Goal: Transaction & Acquisition: Purchase product/service

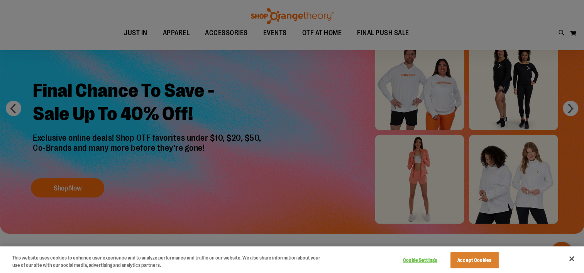
scroll to position [52, 0]
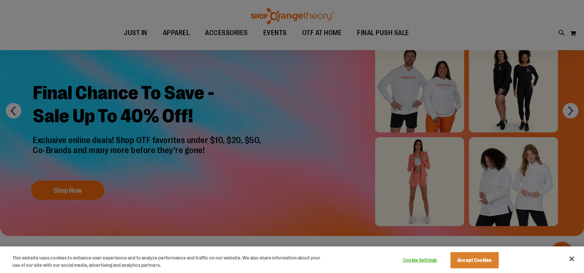
click at [530, 79] on div at bounding box center [292, 136] width 584 height 273
click at [521, 89] on div at bounding box center [292, 136] width 584 height 273
click at [89, 187] on div at bounding box center [292, 136] width 584 height 273
click at [575, 113] on div at bounding box center [292, 136] width 584 height 273
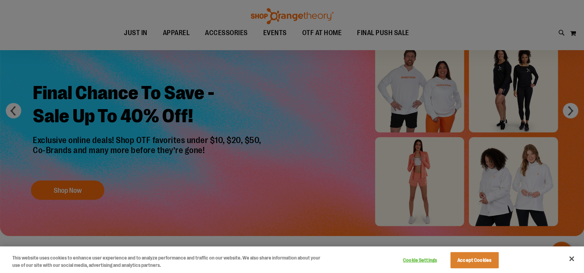
click at [566, 110] on div at bounding box center [292, 136] width 584 height 273
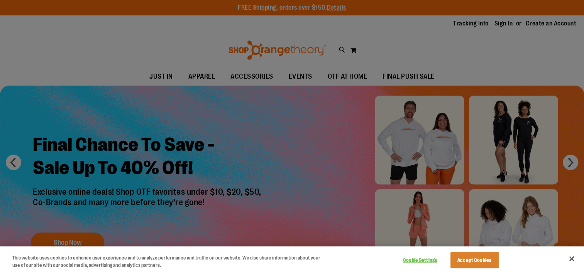
click at [576, 165] on div at bounding box center [292, 136] width 584 height 273
click at [574, 165] on div at bounding box center [292, 136] width 584 height 273
click at [570, 259] on button "Close" at bounding box center [571, 258] width 17 height 17
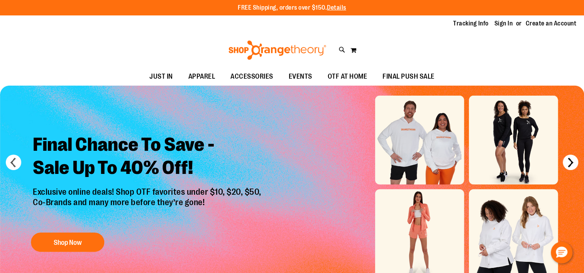
click at [572, 164] on button "next" at bounding box center [569, 162] width 15 height 15
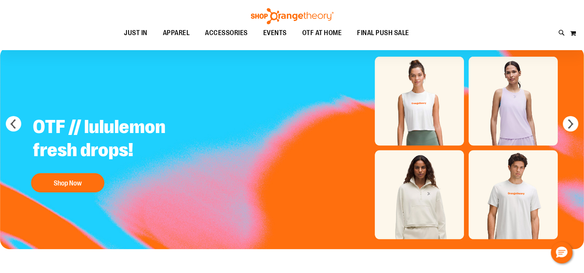
scroll to position [46, 0]
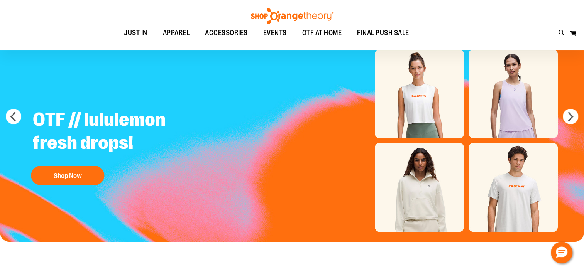
click at [430, 208] on img "Slide 2 of 6" at bounding box center [292, 140] width 584 height 203
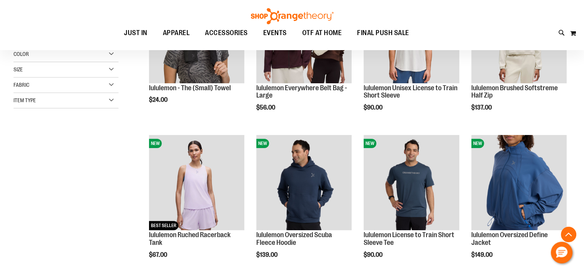
scroll to position [185, 0]
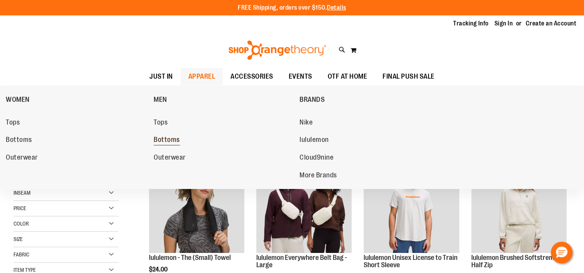
click at [156, 142] on span "Bottoms" at bounding box center [167, 141] width 26 height 10
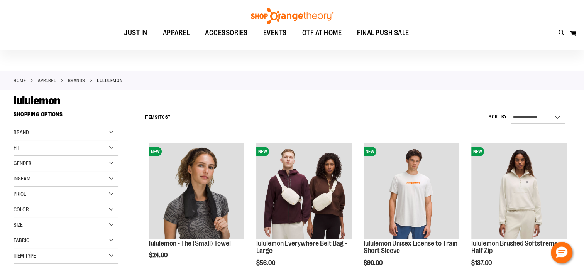
scroll to position [15, 0]
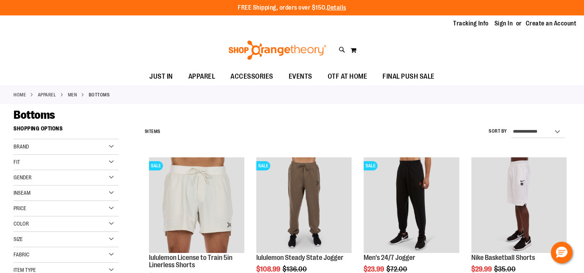
click at [321, 134] on div "**********" at bounding box center [355, 132] width 430 height 20
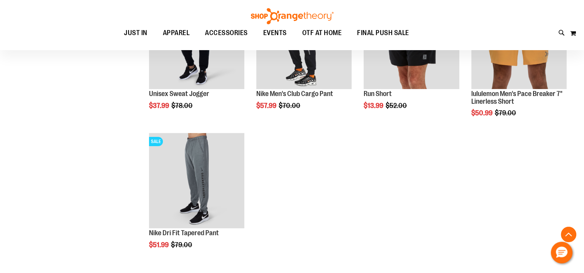
scroll to position [231, 0]
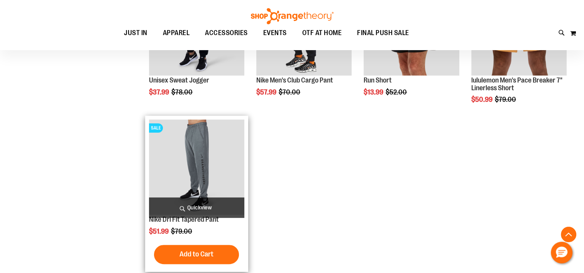
click at [231, 167] on img "product" at bounding box center [196, 167] width 95 height 95
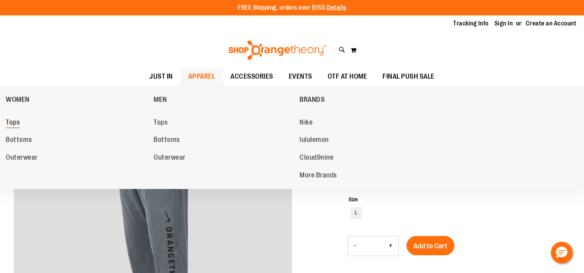
click at [11, 123] on span "Tops" at bounding box center [13, 123] width 14 height 10
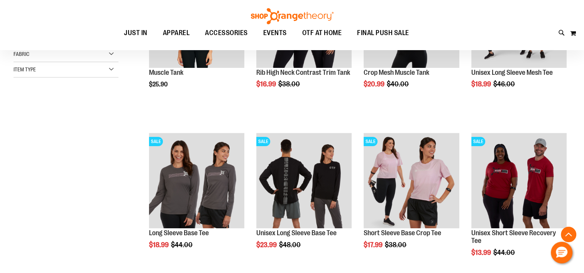
scroll to position [200, 0]
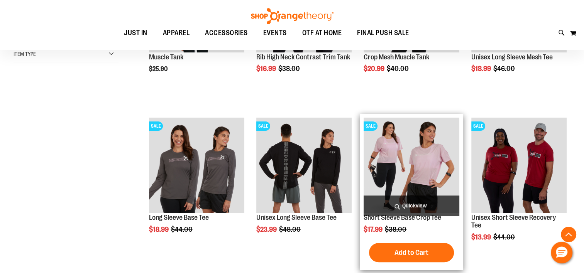
click at [408, 167] on img "product" at bounding box center [410, 165] width 95 height 95
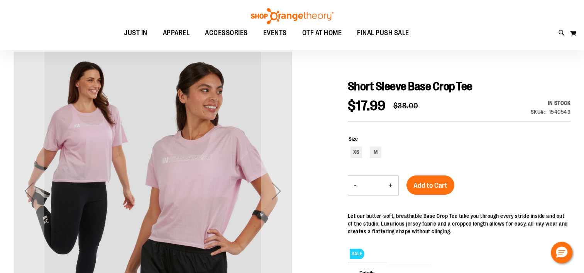
scroll to position [61, 0]
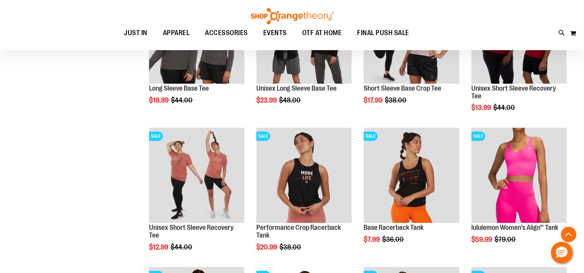
scroll to position [310, 0]
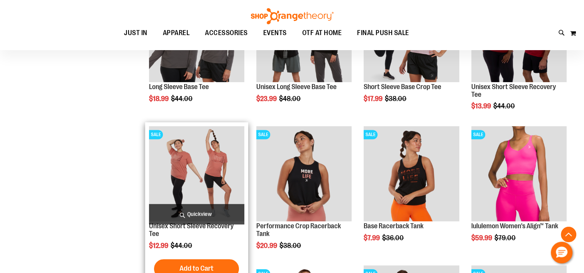
click at [186, 163] on img "product" at bounding box center [196, 173] width 95 height 95
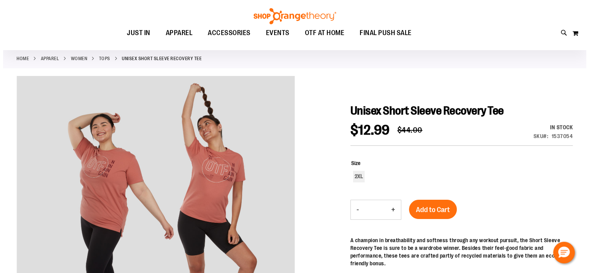
scroll to position [46, 0]
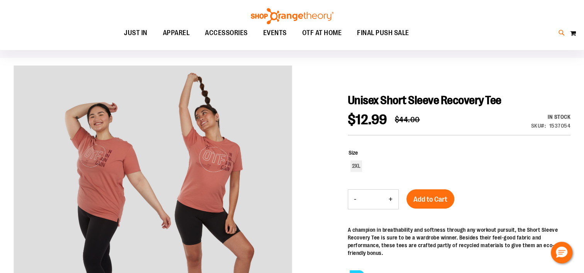
click at [561, 32] on icon at bounding box center [561, 33] width 7 height 9
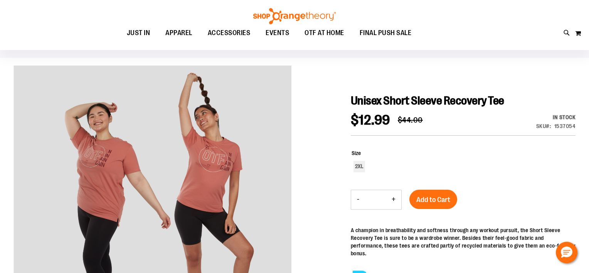
type input "*******"
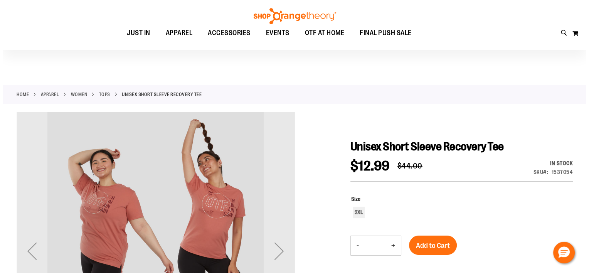
scroll to position [46, 0]
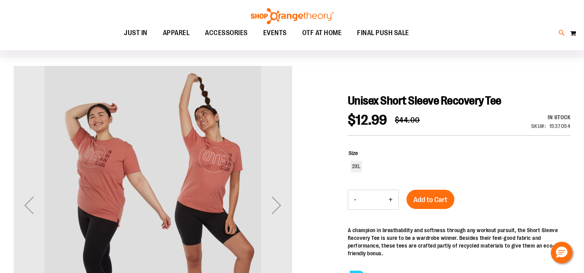
click at [558, 34] on icon at bounding box center [561, 33] width 7 height 9
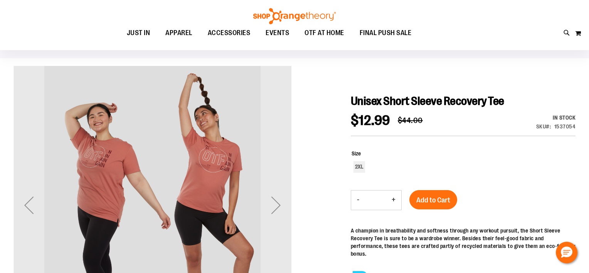
type input "*********"
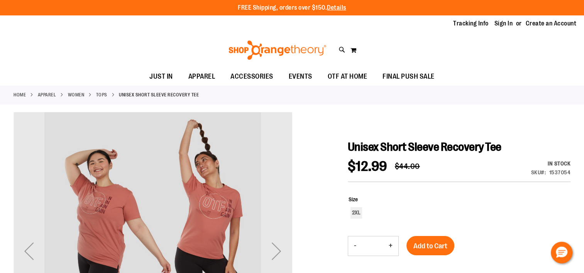
scroll to position [46, 0]
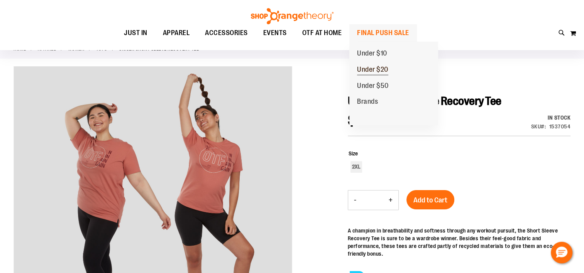
click at [379, 68] on span "Under $20" at bounding box center [372, 71] width 31 height 10
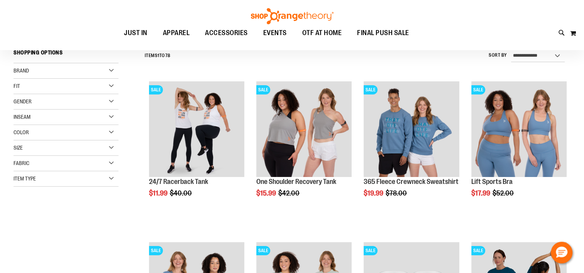
scroll to position [77, 0]
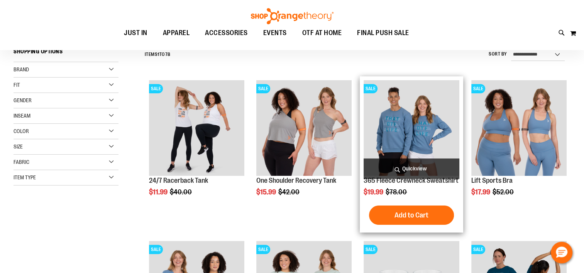
click at [434, 143] on img "product" at bounding box center [410, 127] width 95 height 95
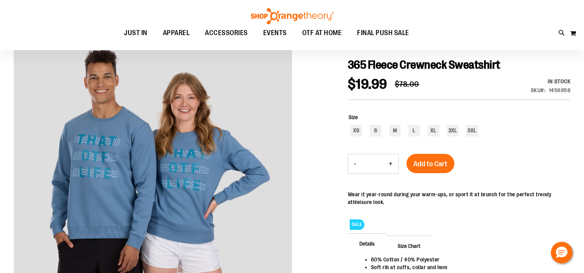
scroll to position [97, 0]
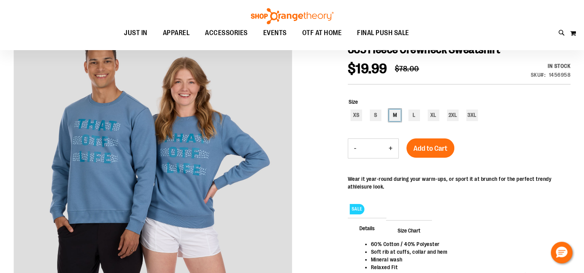
click at [395, 117] on div "M" at bounding box center [395, 116] width 12 height 12
type input "***"
click at [434, 150] on span "Add to Cart" at bounding box center [430, 148] width 34 height 8
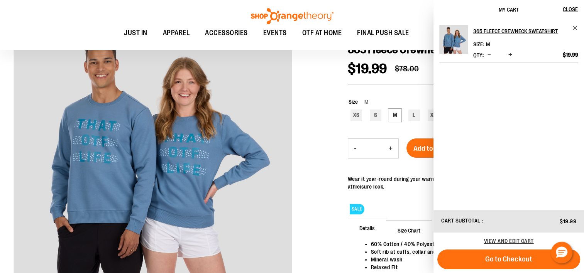
click at [324, 216] on div at bounding box center [292, 175] width 557 height 320
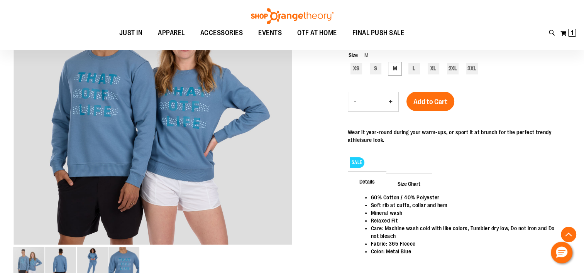
scroll to position [149, 0]
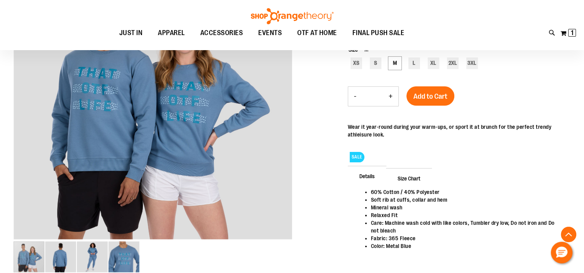
click at [413, 177] on span "Size Chart" at bounding box center [409, 178] width 46 height 20
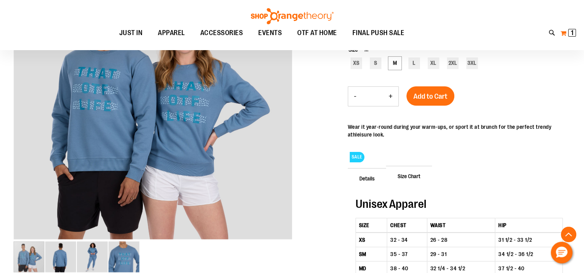
click at [571, 34] on span "1" at bounding box center [571, 33] width 3 height 8
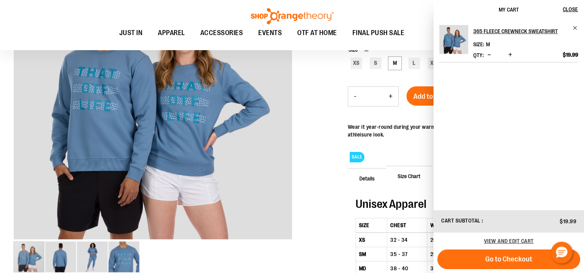
click at [488, 45] on span "M" at bounding box center [488, 44] width 4 height 6
click at [492, 28] on h2 "365 Fleece Crewneck Sweatshirt" at bounding box center [520, 31] width 95 height 12
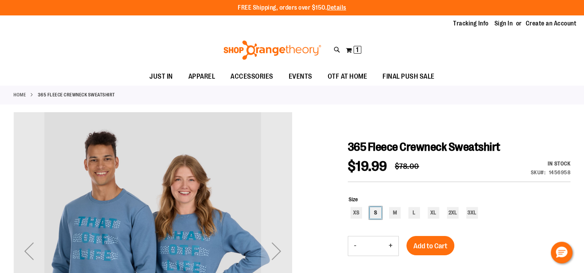
click at [375, 213] on div "S" at bounding box center [376, 213] width 12 height 12
type input "***"
click at [442, 245] on span "Add to Cart" at bounding box center [430, 246] width 34 height 8
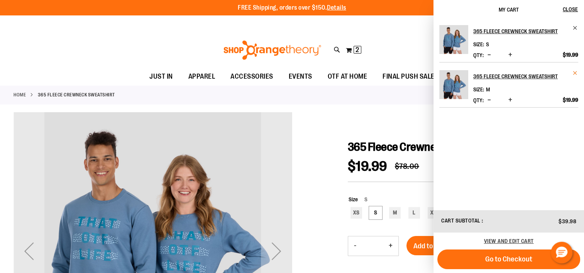
click at [575, 73] on span "Remove item" at bounding box center [575, 73] width 6 height 6
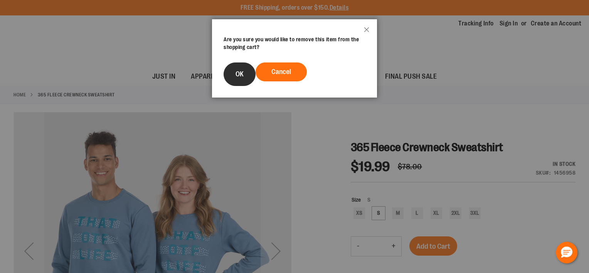
click at [245, 77] on button "OK" at bounding box center [240, 74] width 32 height 24
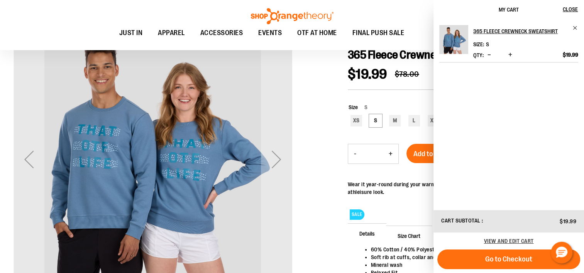
scroll to position [92, 0]
click at [572, 12] on span "Close" at bounding box center [569, 9] width 15 height 6
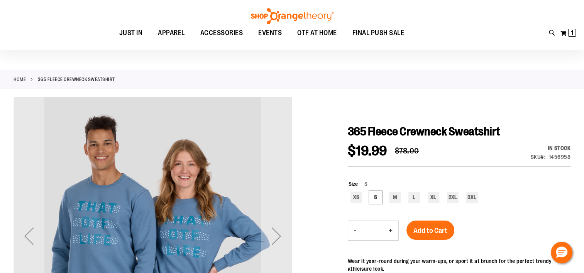
scroll to position [30, 0]
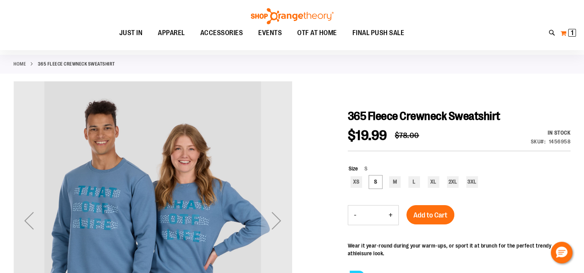
click at [574, 32] on span "1 1 items" at bounding box center [572, 33] width 8 height 8
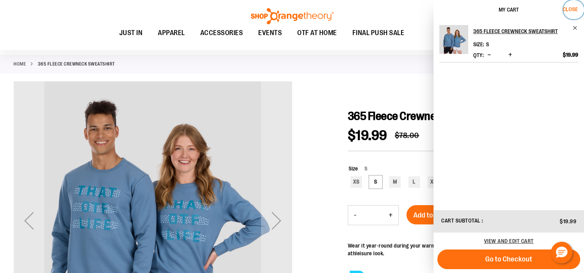
click at [567, 7] on span "Close" at bounding box center [569, 9] width 15 height 6
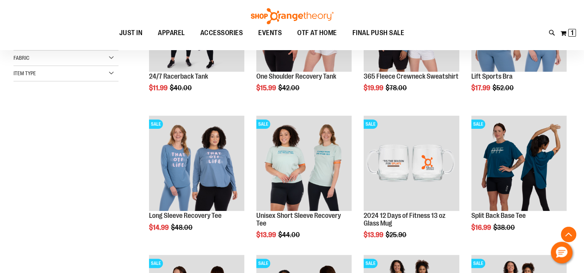
scroll to position [182, 0]
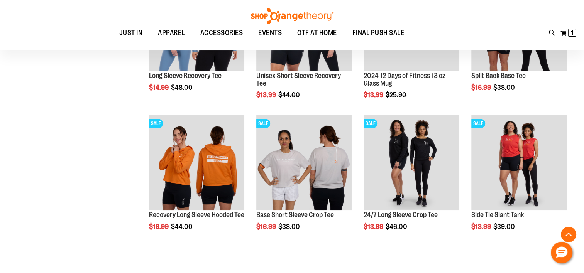
scroll to position [321, 0]
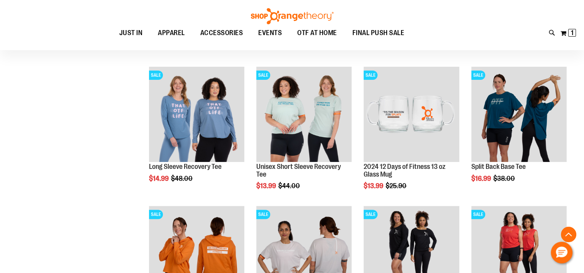
scroll to position [229, 0]
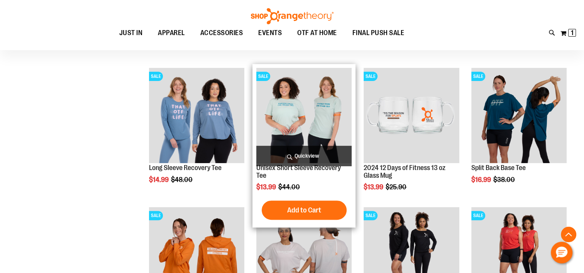
click at [314, 118] on img "product" at bounding box center [303, 115] width 95 height 95
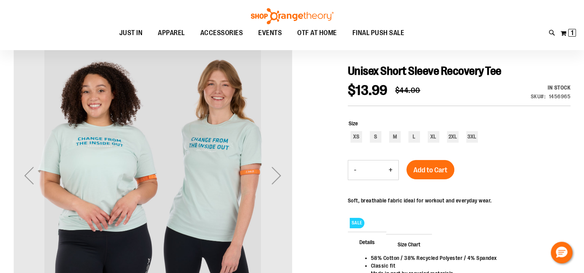
scroll to position [77, 0]
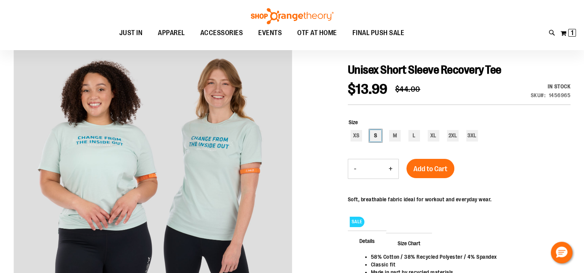
click at [376, 135] on div "S" at bounding box center [376, 136] width 12 height 12
type input "***"
click at [438, 169] on span "Add to Cart" at bounding box center [430, 169] width 34 height 8
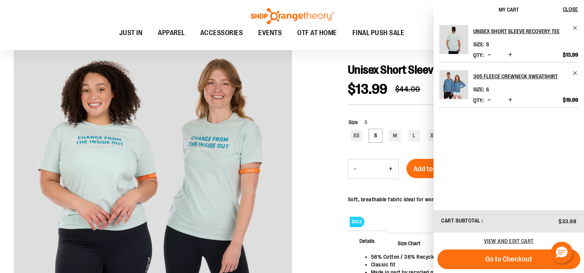
click at [302, 154] on div at bounding box center [292, 195] width 557 height 320
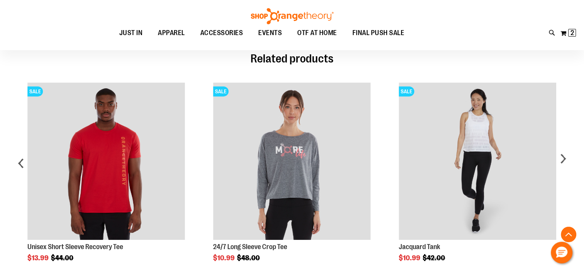
scroll to position [393, 0]
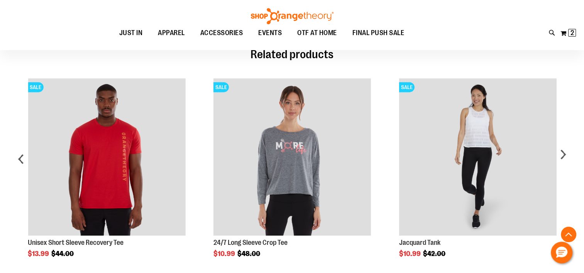
drag, startPoint x: 588, startPoint y: 266, endPoint x: 576, endPoint y: 89, distance: 177.4
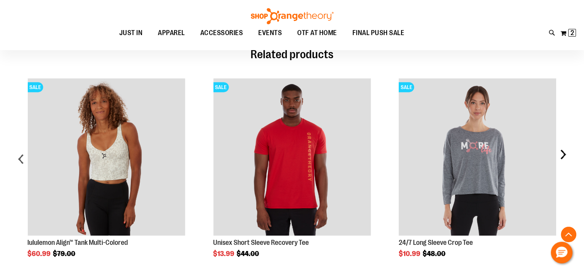
click at [563, 156] on div "next" at bounding box center [562, 162] width 15 height 191
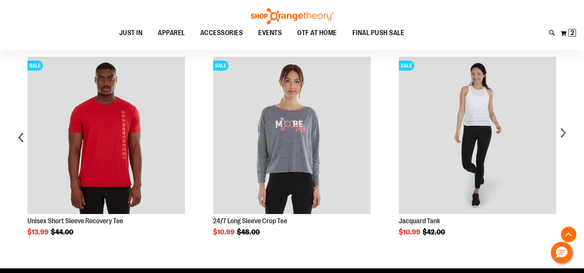
scroll to position [416, 0]
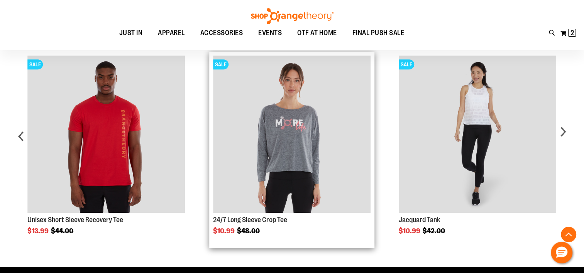
click at [329, 114] on img "Product Page Link" at bounding box center [291, 134] width 157 height 157
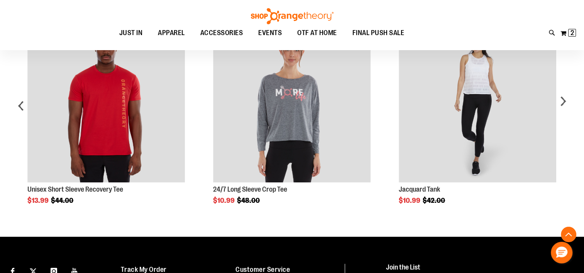
scroll to position [416, 0]
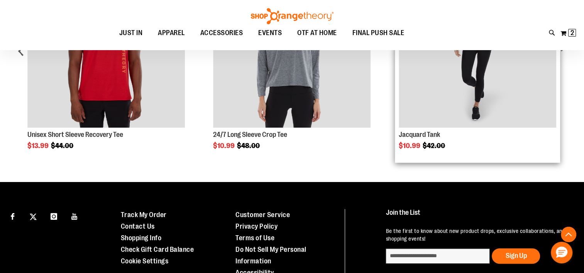
click at [509, 81] on img "Product Page Link" at bounding box center [476, 48] width 157 height 157
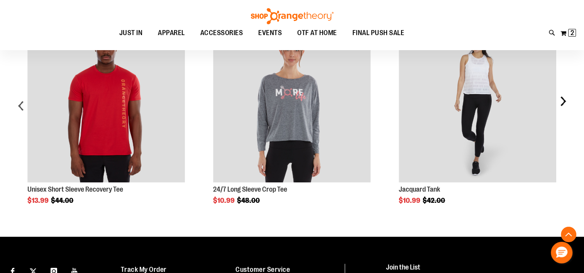
scroll to position [416, 0]
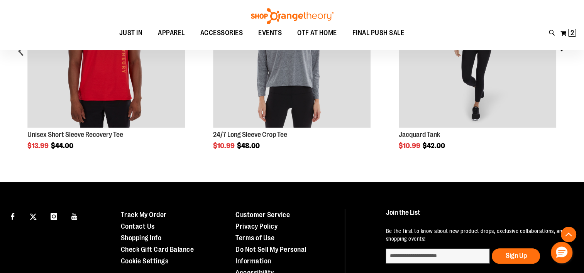
click at [570, 95] on div "SALE lululemon Sculpt Tank $52.99 Regular Price $68.00 SALE" at bounding box center [292, 64] width 557 height 196
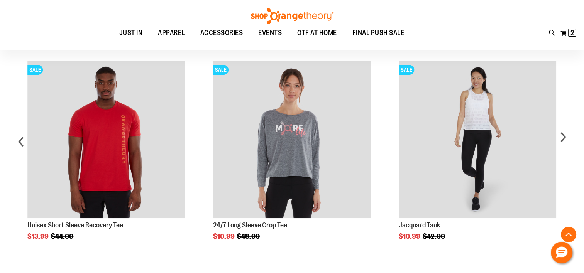
scroll to position [324, 0]
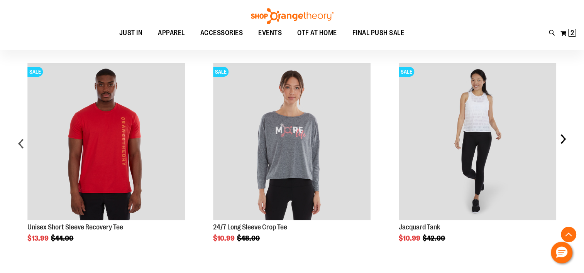
click at [560, 140] on div "next" at bounding box center [562, 146] width 15 height 191
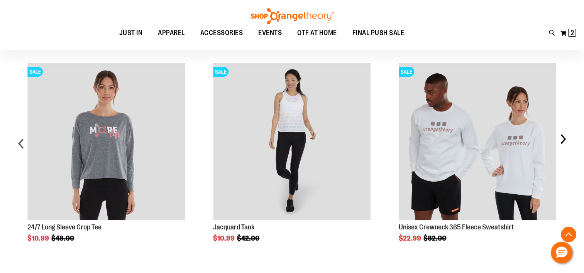
click at [562, 141] on div "next" at bounding box center [562, 146] width 15 height 191
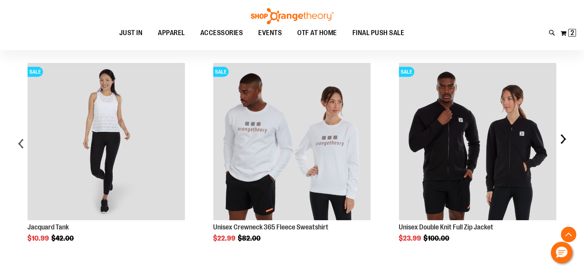
click at [563, 143] on div "next" at bounding box center [562, 146] width 15 height 191
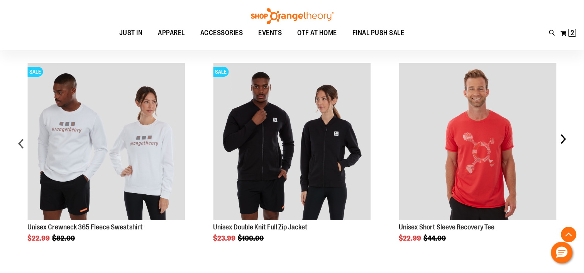
click at [562, 138] on div "next" at bounding box center [562, 146] width 15 height 191
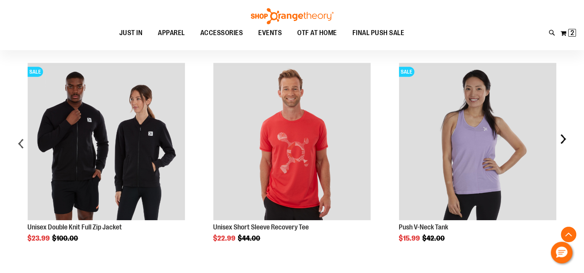
click at [566, 140] on div "next" at bounding box center [562, 146] width 15 height 191
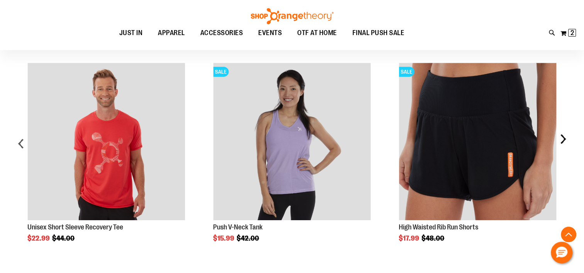
click at [566, 140] on div "next" at bounding box center [562, 146] width 15 height 191
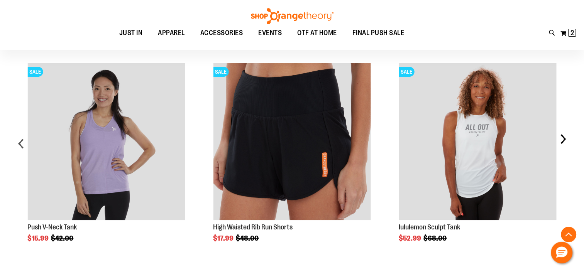
click at [566, 140] on div "next" at bounding box center [562, 146] width 15 height 191
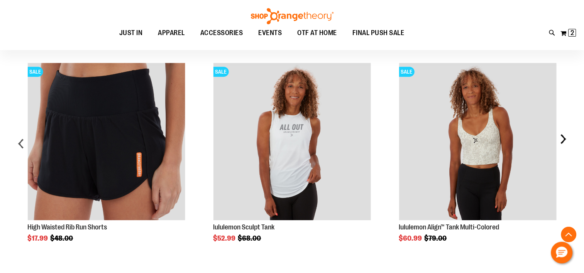
click at [566, 140] on div "next" at bounding box center [562, 146] width 15 height 191
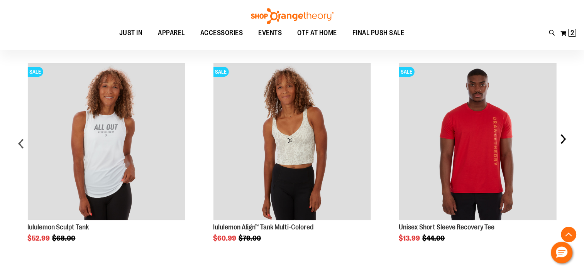
click at [566, 140] on div "next" at bounding box center [562, 146] width 15 height 191
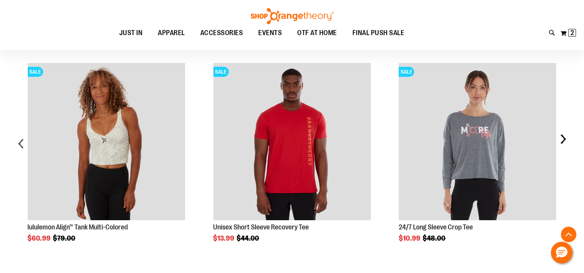
click at [566, 140] on div "next" at bounding box center [562, 146] width 15 height 191
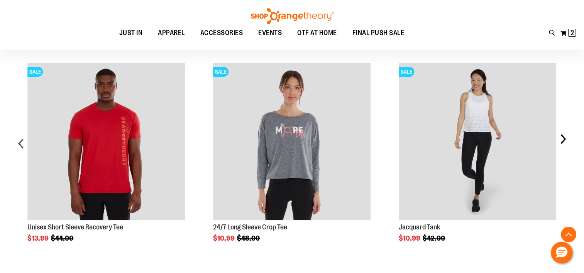
click at [566, 140] on div "next" at bounding box center [562, 146] width 15 height 191
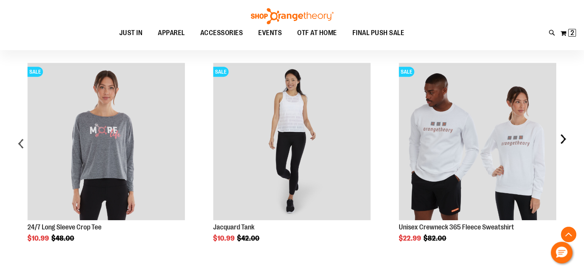
click at [566, 140] on div "next" at bounding box center [562, 146] width 15 height 191
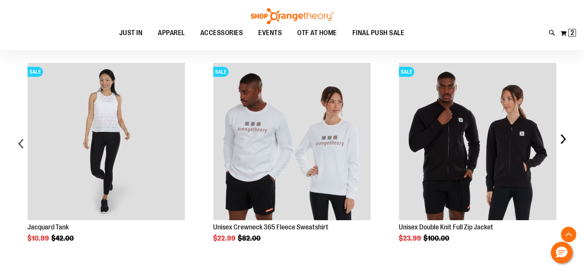
click at [566, 140] on div "next" at bounding box center [562, 146] width 15 height 191
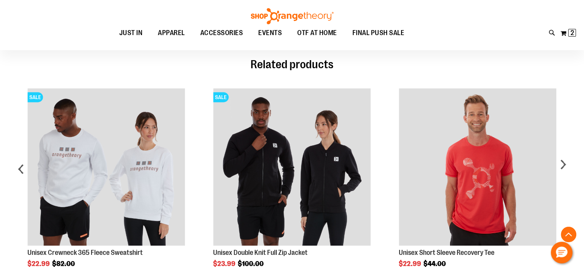
scroll to position [293, 0]
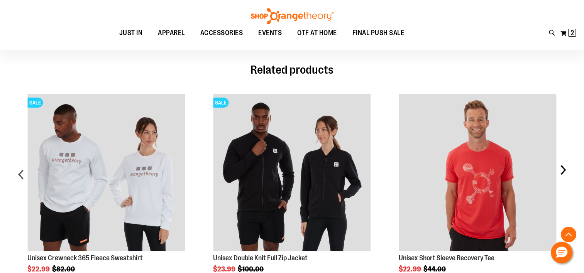
click at [563, 169] on div "next" at bounding box center [562, 177] width 15 height 191
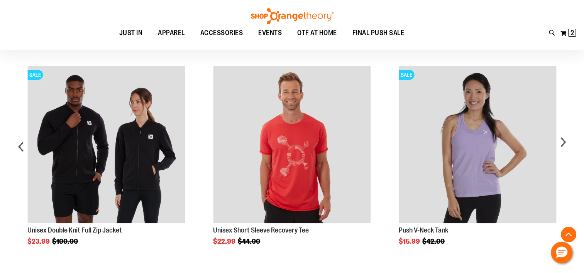
scroll to position [324, 0]
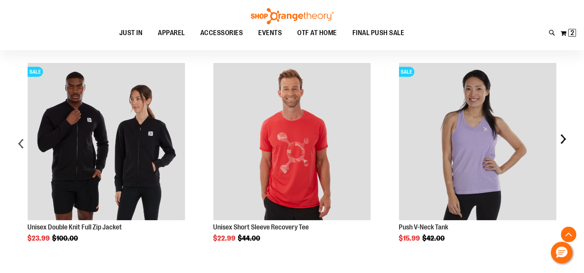
click at [564, 140] on div "next" at bounding box center [562, 146] width 15 height 191
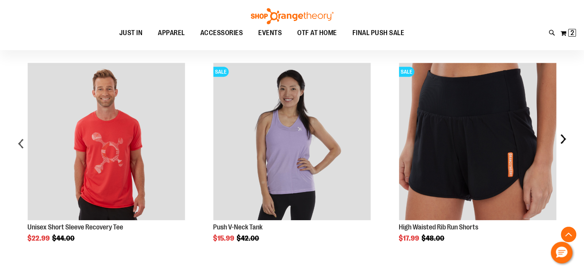
click at [564, 140] on div "next" at bounding box center [562, 146] width 15 height 191
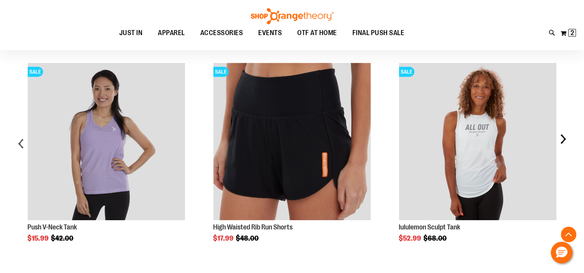
click at [564, 140] on div "next" at bounding box center [562, 146] width 15 height 191
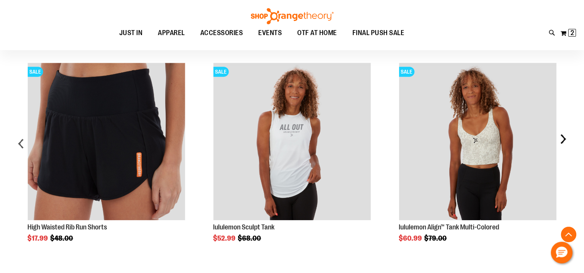
click at [562, 138] on div "next" at bounding box center [562, 146] width 15 height 191
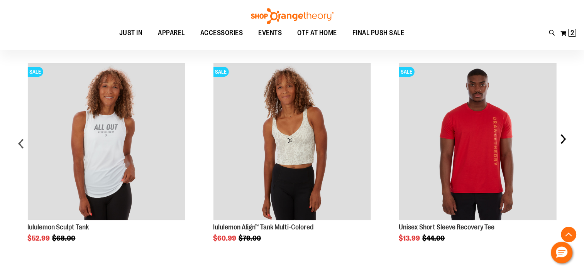
click at [562, 138] on div "next" at bounding box center [562, 146] width 15 height 191
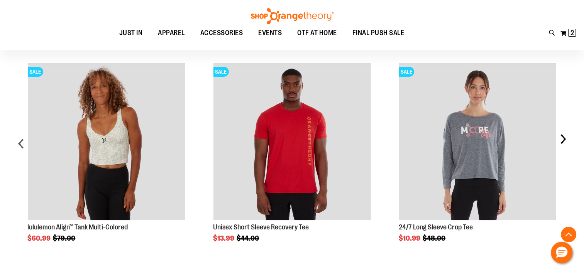
click at [562, 138] on div "next" at bounding box center [562, 146] width 15 height 191
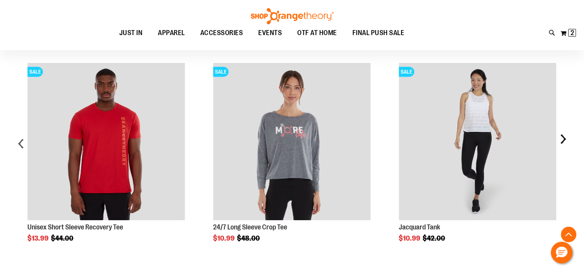
click at [560, 140] on div "next" at bounding box center [562, 146] width 15 height 191
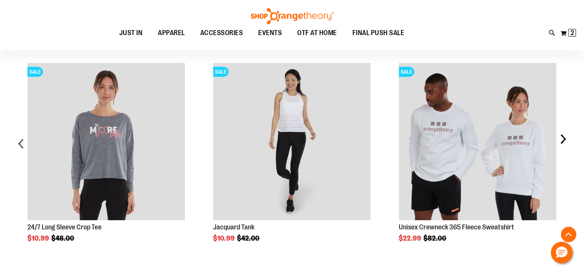
click at [560, 138] on div "next" at bounding box center [562, 146] width 15 height 191
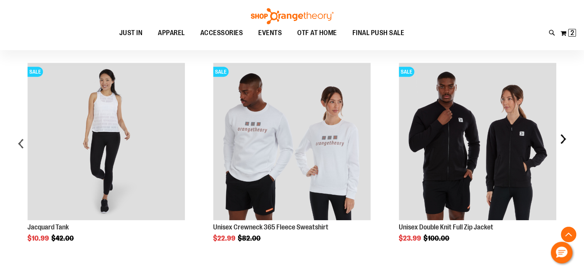
click at [563, 140] on div "next" at bounding box center [562, 146] width 15 height 191
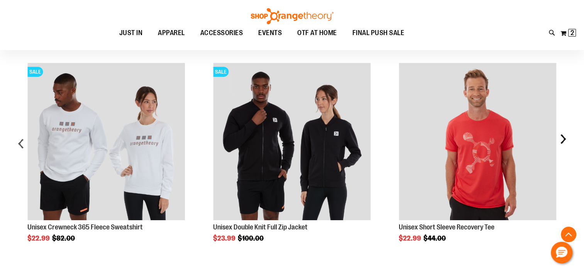
click at [561, 138] on div "next" at bounding box center [562, 146] width 15 height 191
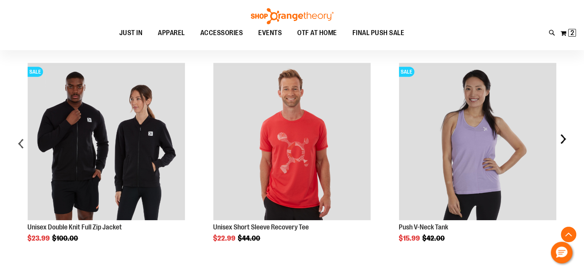
click at [561, 138] on div "next" at bounding box center [562, 146] width 15 height 191
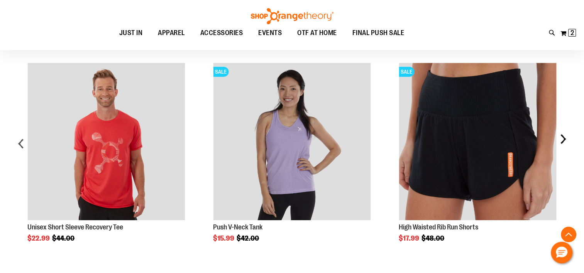
click at [561, 138] on div "next" at bounding box center [562, 146] width 15 height 191
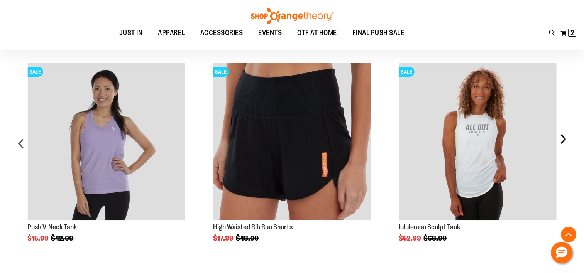
click at [561, 138] on div "next" at bounding box center [562, 146] width 15 height 191
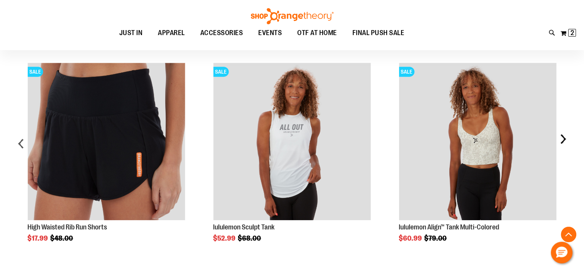
click at [561, 138] on div "next" at bounding box center [562, 146] width 15 height 191
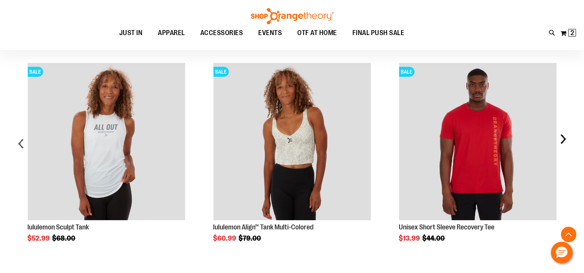
click at [561, 138] on div "next" at bounding box center [562, 146] width 15 height 191
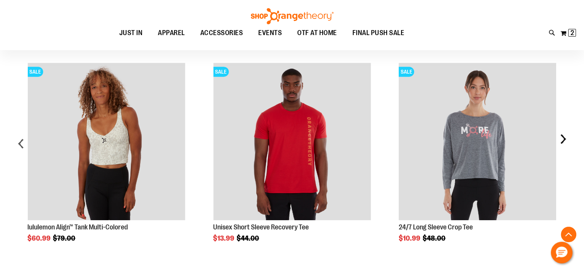
click at [561, 138] on div "next" at bounding box center [562, 146] width 15 height 191
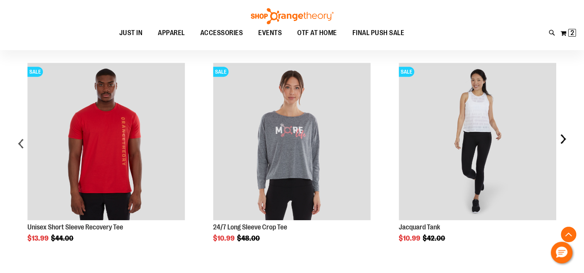
click at [561, 138] on div "next" at bounding box center [562, 146] width 15 height 191
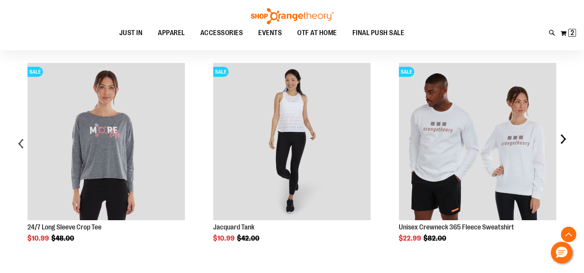
click at [561, 138] on div "next" at bounding box center [562, 146] width 15 height 191
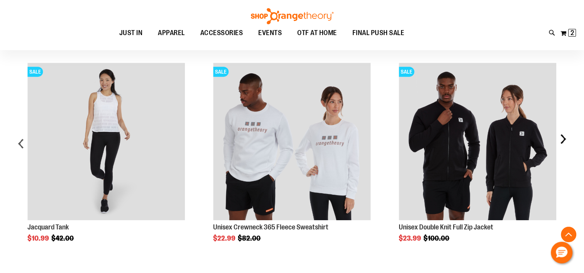
click at [561, 138] on div "next" at bounding box center [562, 146] width 15 height 191
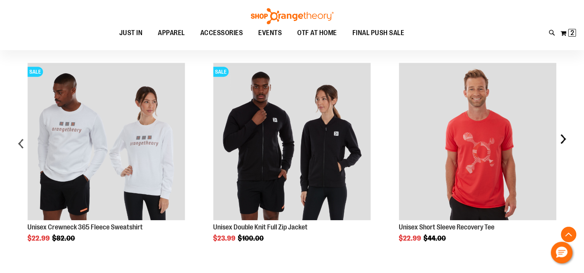
click at [561, 138] on div "next" at bounding box center [562, 146] width 15 height 191
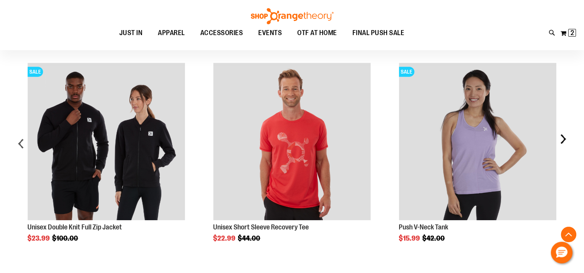
click at [561, 138] on div "next" at bounding box center [562, 146] width 15 height 191
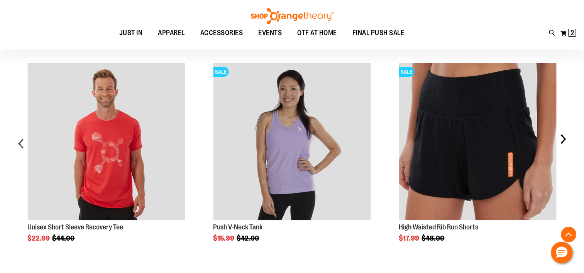
click at [561, 138] on div "next" at bounding box center [562, 146] width 15 height 191
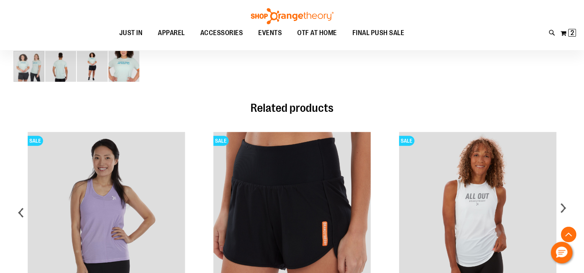
scroll to position [270, 0]
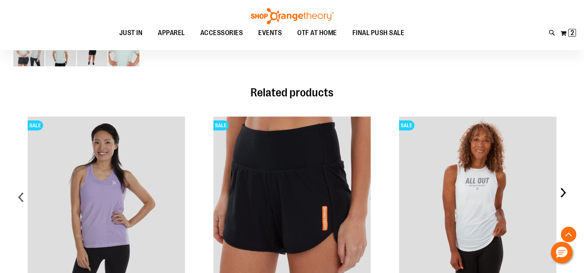
click at [565, 194] on div "next" at bounding box center [562, 200] width 15 height 191
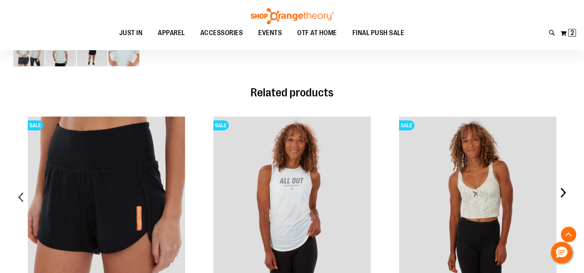
click at [565, 194] on div "next" at bounding box center [562, 200] width 15 height 191
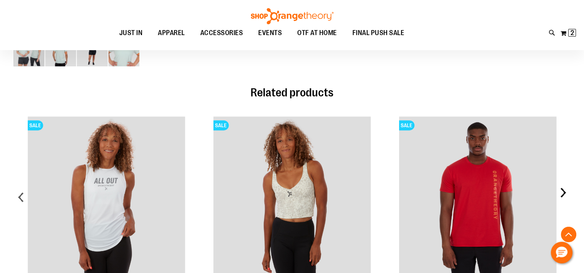
click at [566, 192] on div "next" at bounding box center [562, 200] width 15 height 191
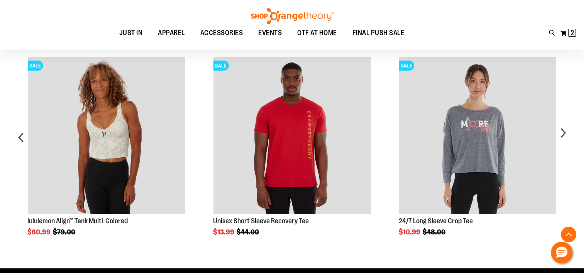
scroll to position [332, 0]
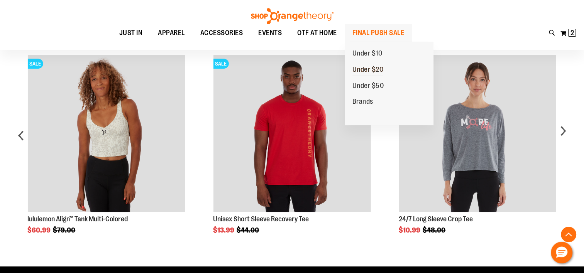
click at [373, 68] on span "Under $20" at bounding box center [367, 71] width 31 height 10
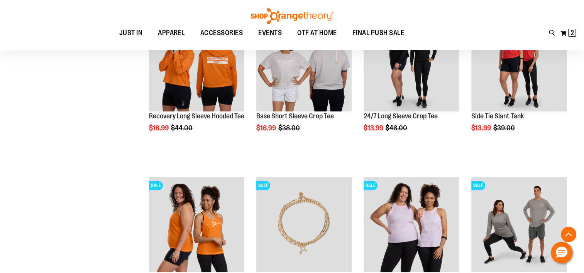
scroll to position [478, 0]
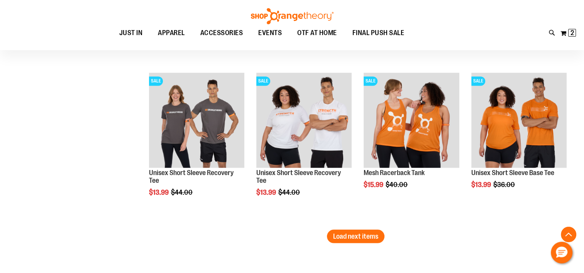
scroll to position [1373, 0]
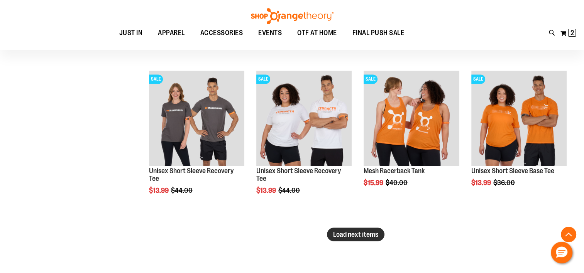
click at [360, 231] on span "Load next items" at bounding box center [355, 234] width 45 height 8
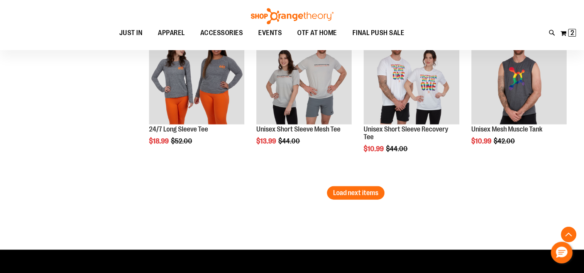
scroll to position [1897, 0]
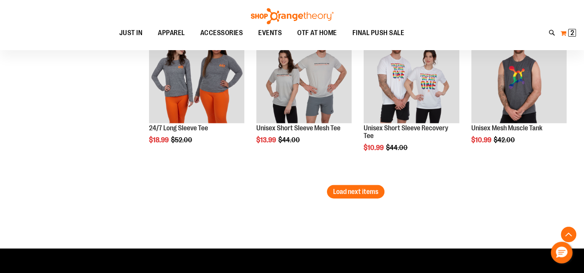
click at [569, 33] on span "2 2 items" at bounding box center [572, 33] width 8 height 8
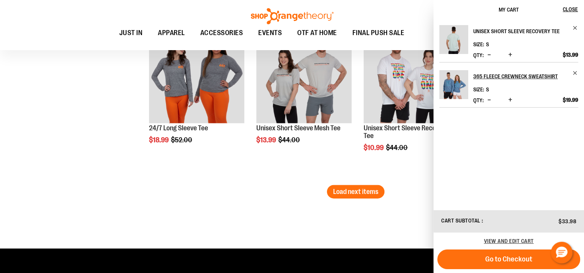
click at [501, 32] on h2 "Unisex Short Sleeve Recovery Tee" at bounding box center [520, 31] width 95 height 12
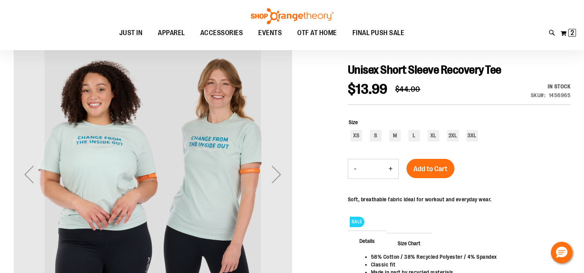
scroll to position [92, 0]
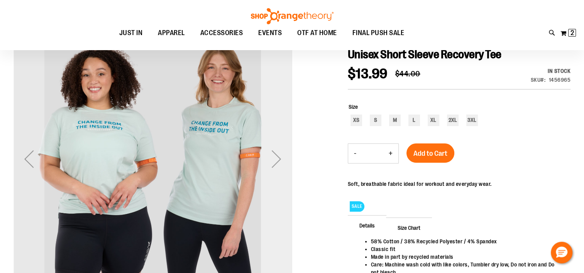
click at [276, 160] on div "Next" at bounding box center [276, 158] width 31 height 31
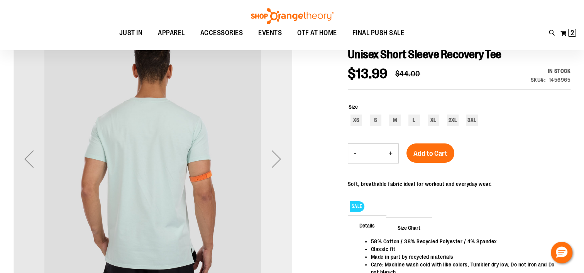
click at [276, 160] on div "Next" at bounding box center [276, 158] width 31 height 31
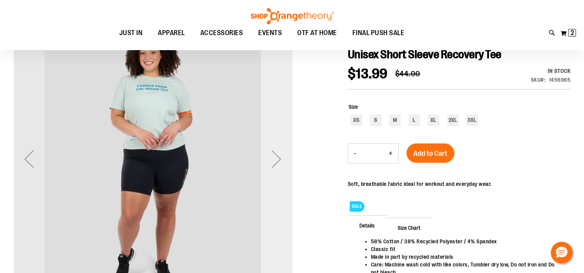
click at [276, 160] on div "Next" at bounding box center [276, 158] width 31 height 31
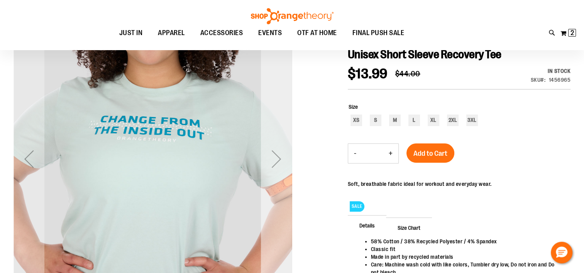
click at [276, 160] on div "Next" at bounding box center [276, 158] width 31 height 31
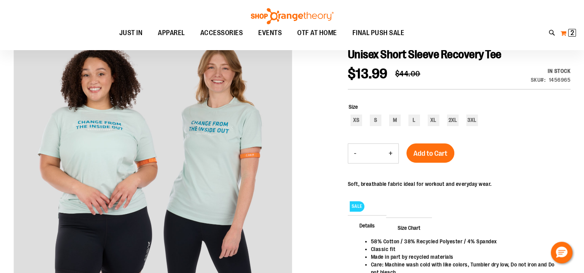
click at [570, 34] on span "2" at bounding box center [571, 33] width 3 height 8
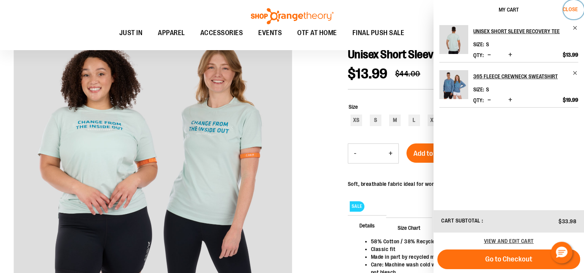
click at [572, 10] on span "Close" at bounding box center [569, 9] width 15 height 6
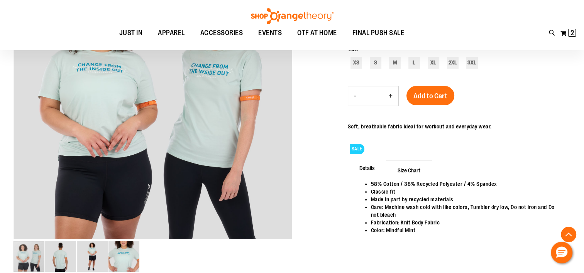
scroll to position [154, 0]
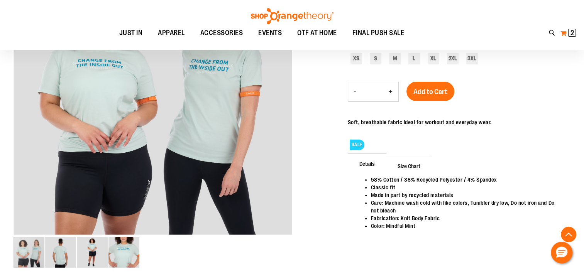
click at [572, 31] on span "2" at bounding box center [571, 33] width 3 height 8
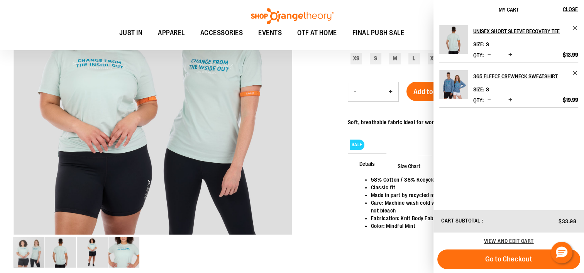
click at [354, 246] on div "58% Cotton / 38% Recycled Polyester / 4% Spandex Classic fit Made in part by re…" at bounding box center [459, 211] width 223 height 71
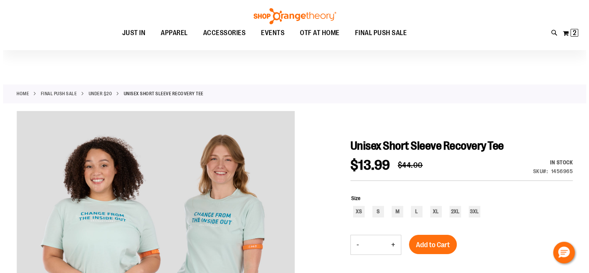
scroll to position [0, 0]
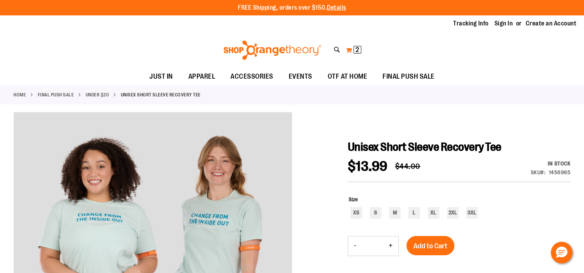
click at [351, 50] on button "My Cart 2 2 items" at bounding box center [353, 50] width 16 height 12
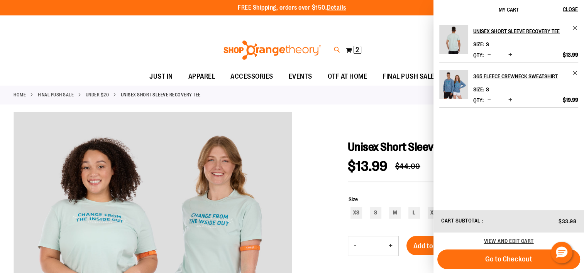
click at [338, 48] on icon at bounding box center [337, 50] width 7 height 9
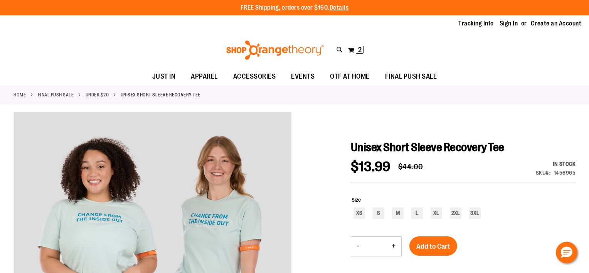
type input "********"
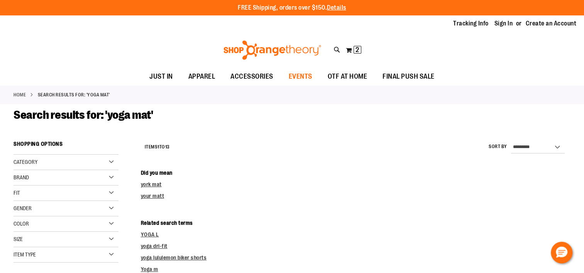
click at [300, 76] on span "EVENTS" at bounding box center [301, 76] width 24 height 17
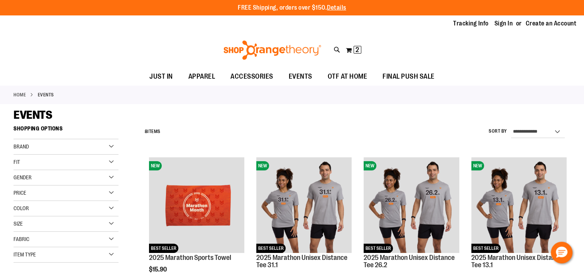
scroll to position [238, 0]
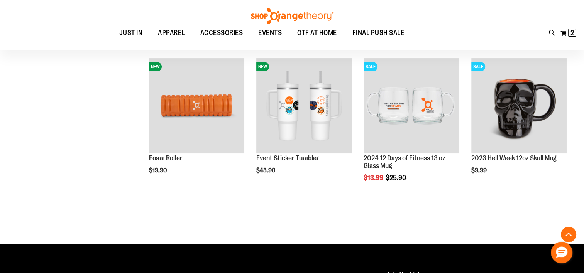
drag, startPoint x: 582, startPoint y: 134, endPoint x: 584, endPoint y: 120, distance: 14.4
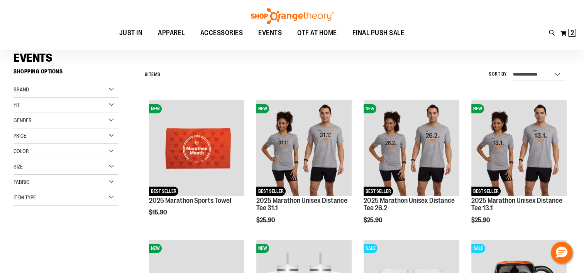
scroll to position [7, 0]
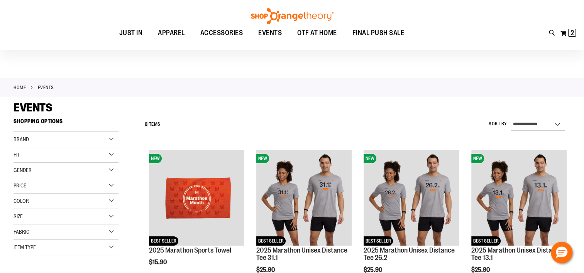
click at [113, 168] on div "Gender" at bounding box center [66, 170] width 105 height 15
